Goal: Check status: Check status

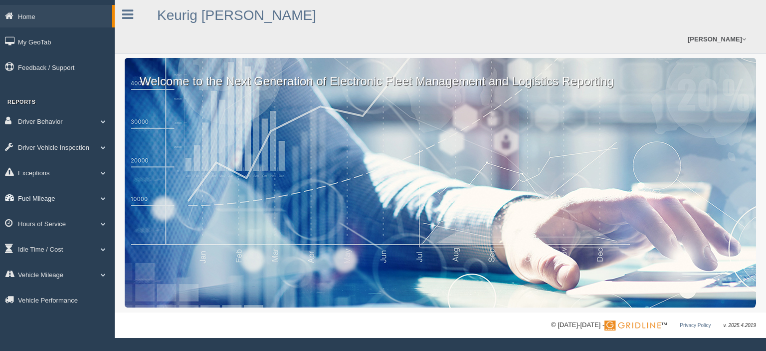
click at [33, 203] on link "Fuel Mileage" at bounding box center [57, 198] width 115 height 22
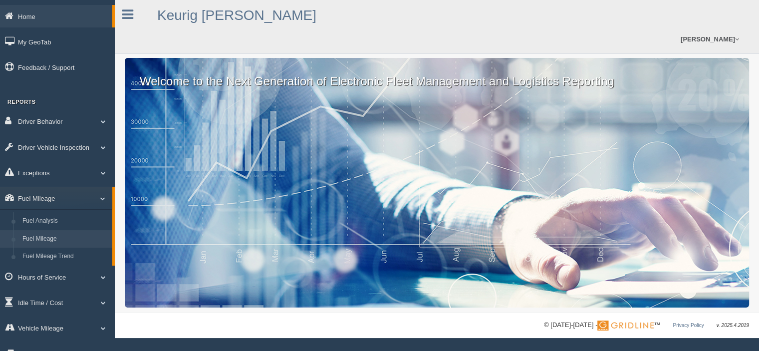
click at [34, 236] on link "Fuel Mileage" at bounding box center [65, 239] width 94 height 18
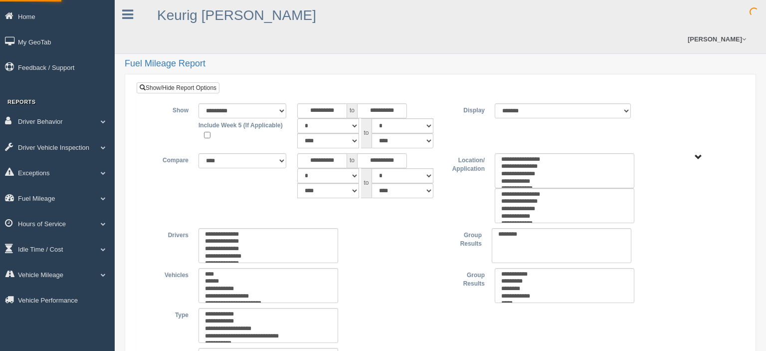
type input "*********"
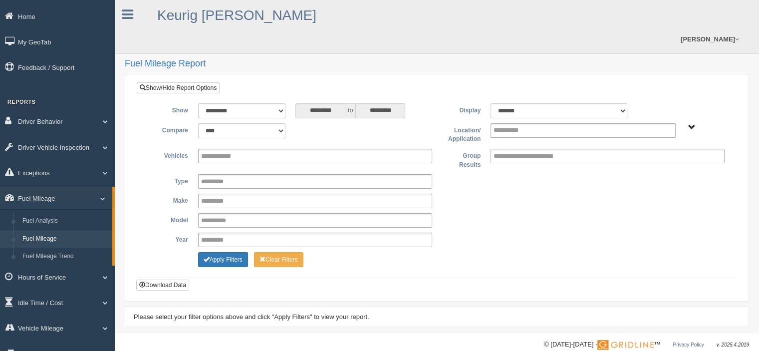
click at [691, 124] on span "Plains - OTR" at bounding box center [691, 127] width 7 height 7
click at [655, 158] on button "Plains - OTR" at bounding box center [663, 163] width 46 height 11
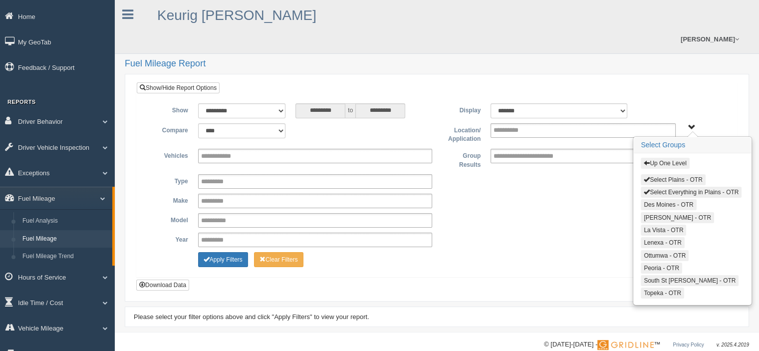
click at [652, 174] on button "Select Plains - OTR" at bounding box center [672, 179] width 64 height 11
click at [652, 187] on button "Select Everything in Plains - OTR" at bounding box center [690, 192] width 101 height 11
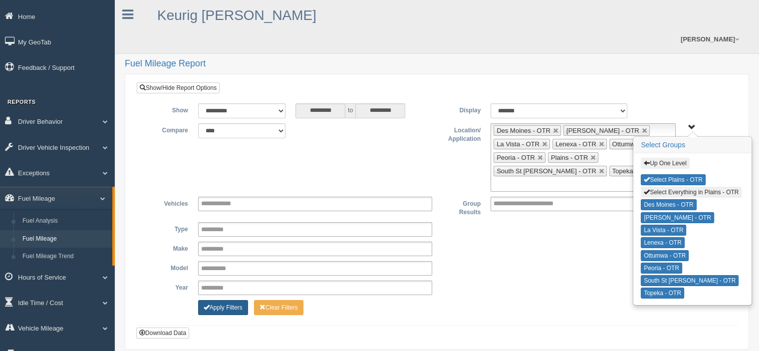
click at [215, 300] on button "Apply Filters" at bounding box center [223, 307] width 50 height 15
